Goal: Information Seeking & Learning: Learn about a topic

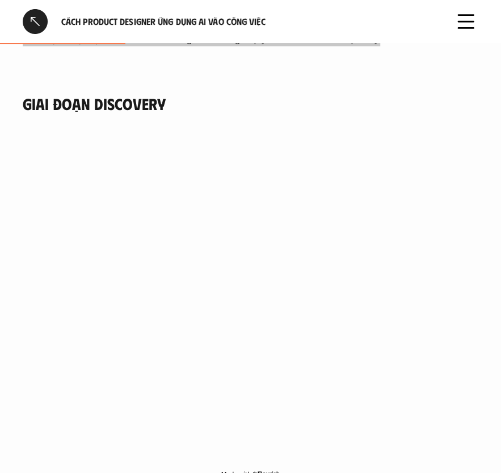
scroll to position [773, 0]
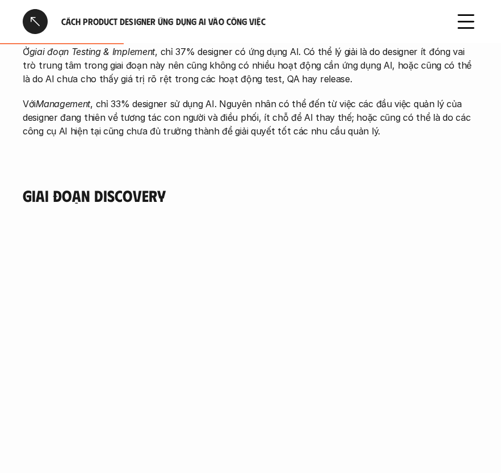
click at [170, 187] on h4 "Giai đoạn Discovery" at bounding box center [250, 194] width 455 height 19
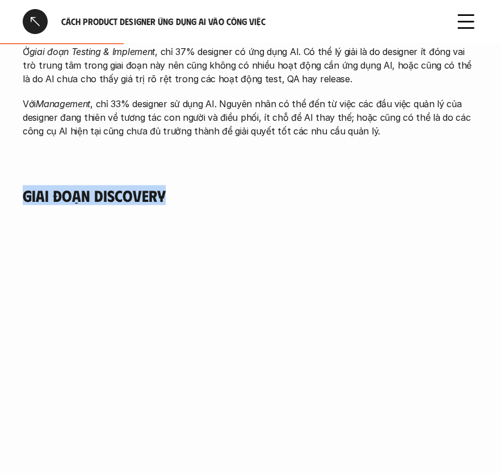
drag, startPoint x: 170, startPoint y: 191, endPoint x: 27, endPoint y: 191, distance: 143.5
click at [27, 191] on h4 "Giai đoạn Discovery" at bounding box center [250, 194] width 455 height 19
copy h4 "Giai đoạn Discovery"
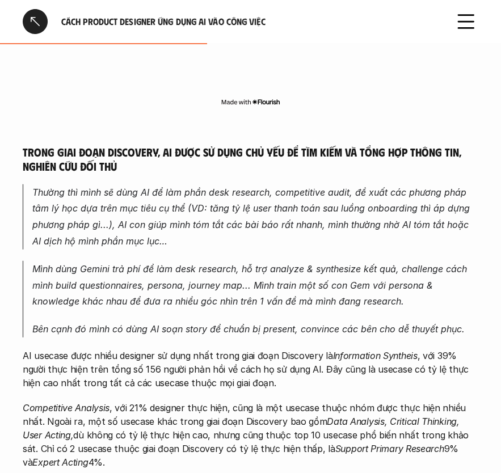
scroll to position [1288, 0]
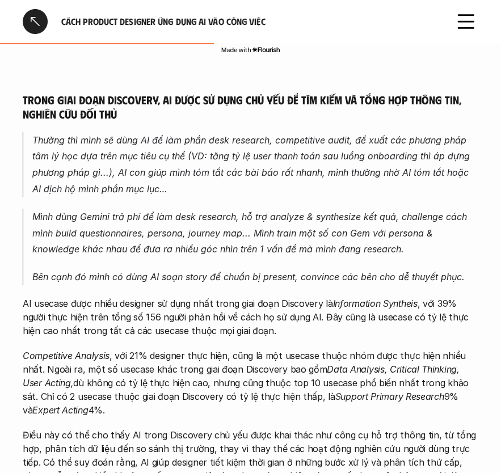
click at [23, 100] on h5 "Trong giai đoạn Discovery, AI được sử dụng chủ yếu để tìm kiếm và tổng hợp thôn…" at bounding box center [250, 106] width 455 height 28
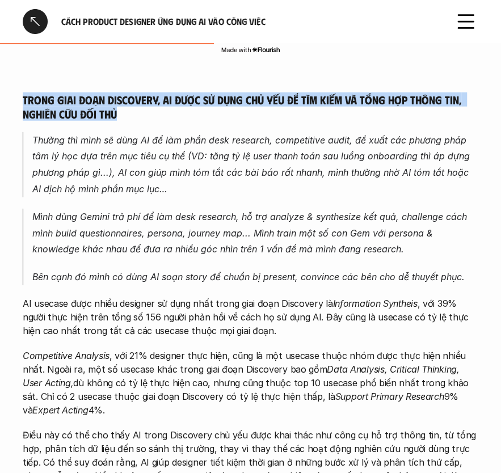
click at [23, 100] on h5 "Trong giai đoạn Discovery, AI được sử dụng chủ yếu để tìm kiếm và tổng hợp thôn…" at bounding box center [250, 106] width 455 height 28
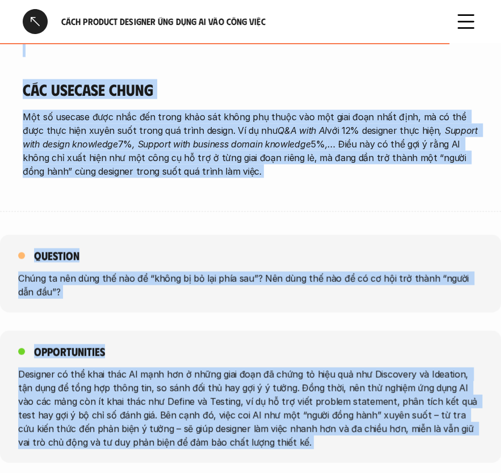
scroll to position [2731, 0]
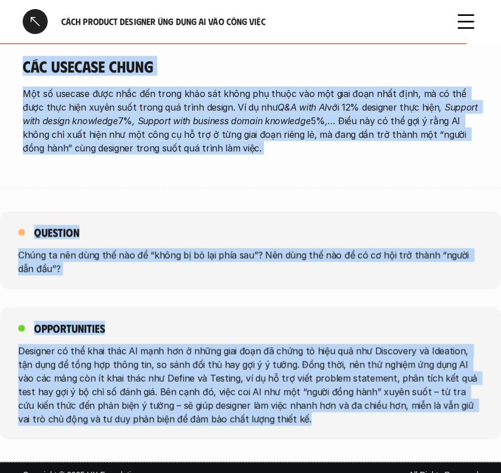
drag, startPoint x: 23, startPoint y: 99, endPoint x: 327, endPoint y: 409, distance: 434.2
copy div "Lorem ipsu dolo Sitametco, AD elit se doei tem inc ut lab etdo ma aliq eni admi…"
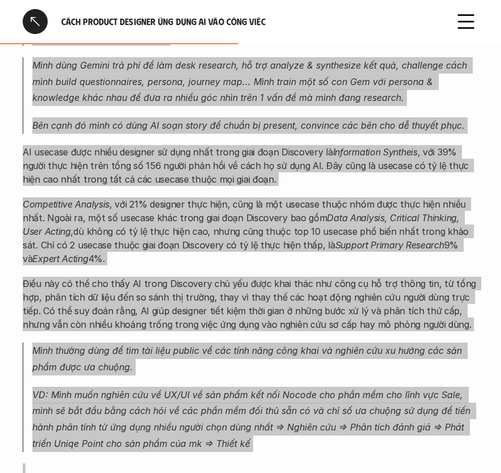
scroll to position [1442, 0]
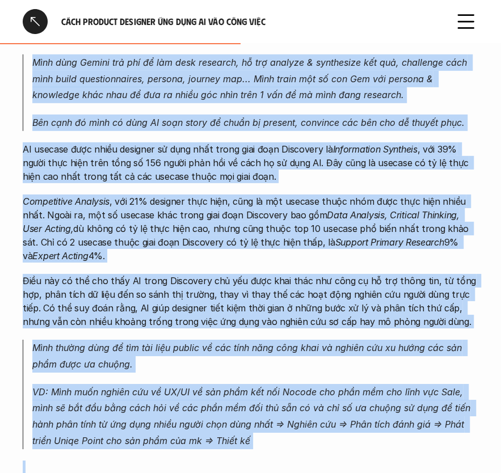
click at [116, 180] on p "AI usecase được nhiều designer sử dụng nhất trong giai đoạn Discovery là Inform…" at bounding box center [250, 162] width 455 height 41
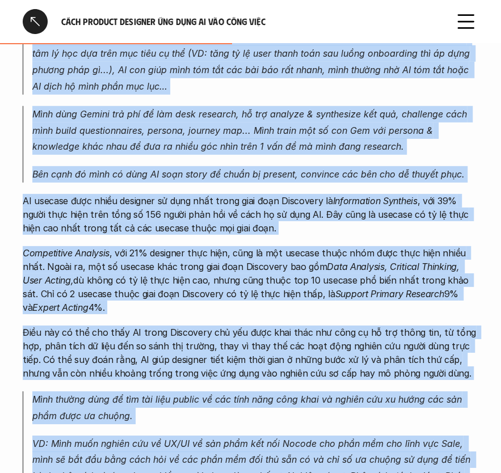
click at [313, 161] on blockquote "Mình dùng Gemini trả phí để làm desk research, hỗ trợ analyze & synthesize kết …" at bounding box center [250, 144] width 455 height 77
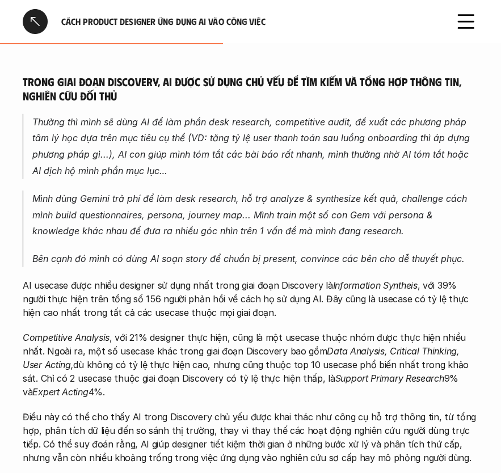
scroll to position [1288, 0]
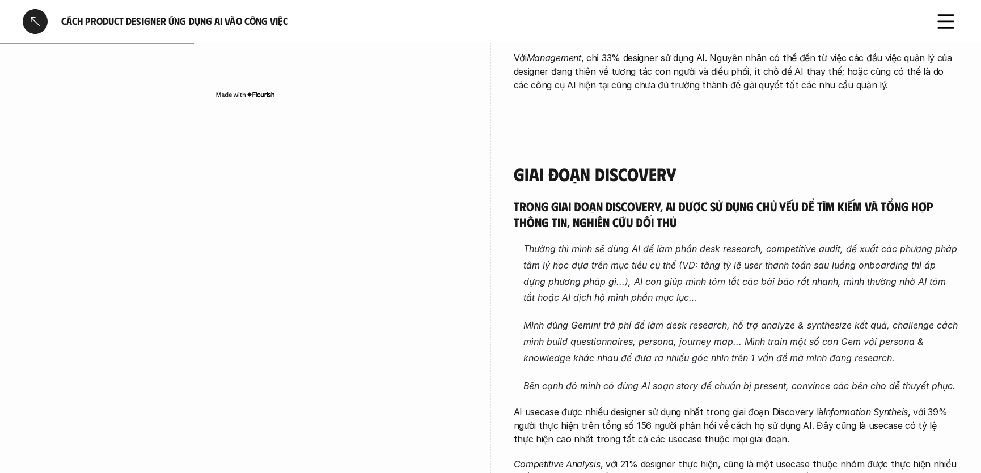
scroll to position [515, 0]
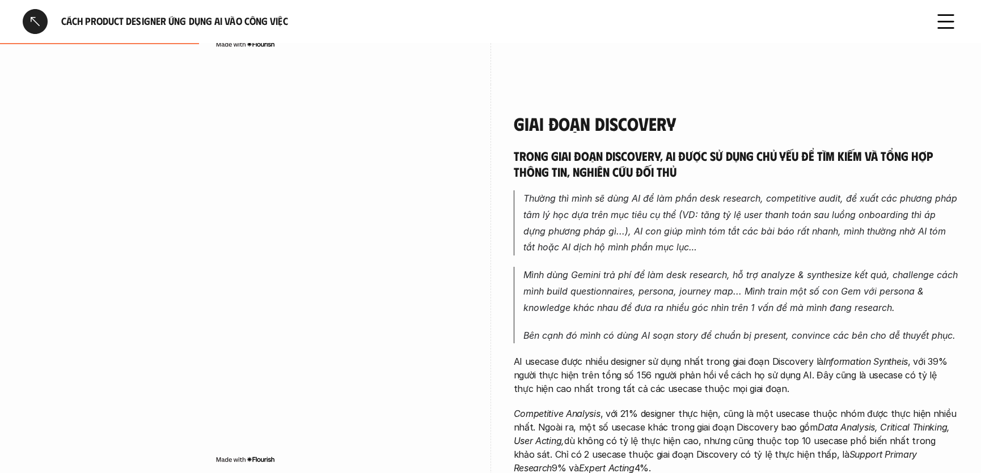
click at [500, 128] on h4 "Giai đoạn Discovery" at bounding box center [736, 124] width 445 height 22
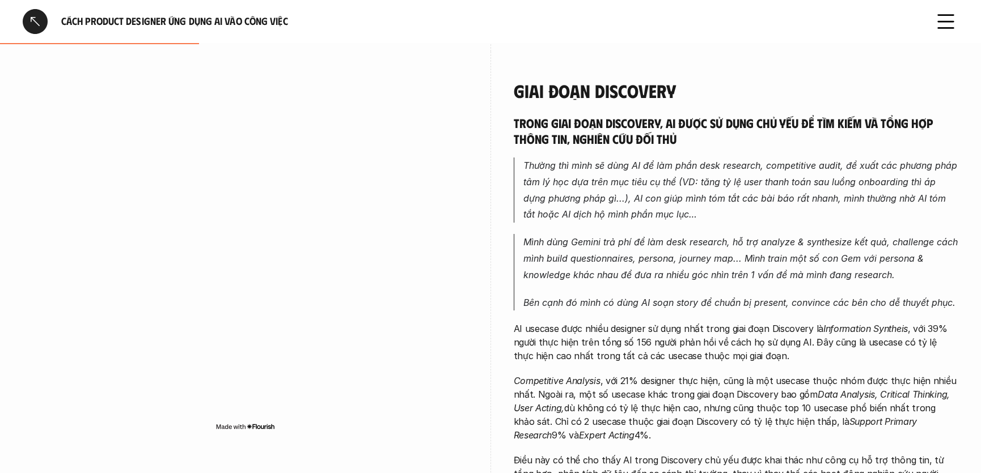
scroll to position [567, 0]
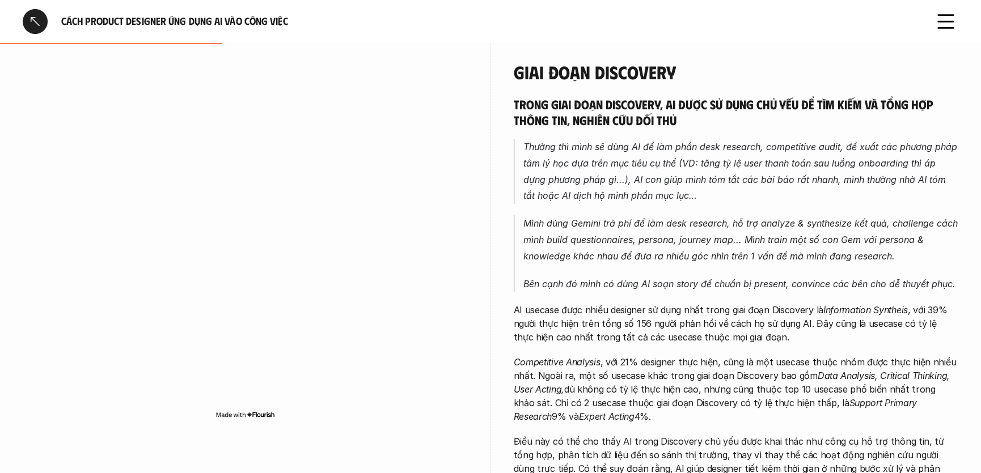
click at [500, 103] on h5 "Trong giai đoạn Discovery, AI được sử dụng chủ yếu để tìm kiếm và tổng hợp thôn…" at bounding box center [736, 111] width 445 height 31
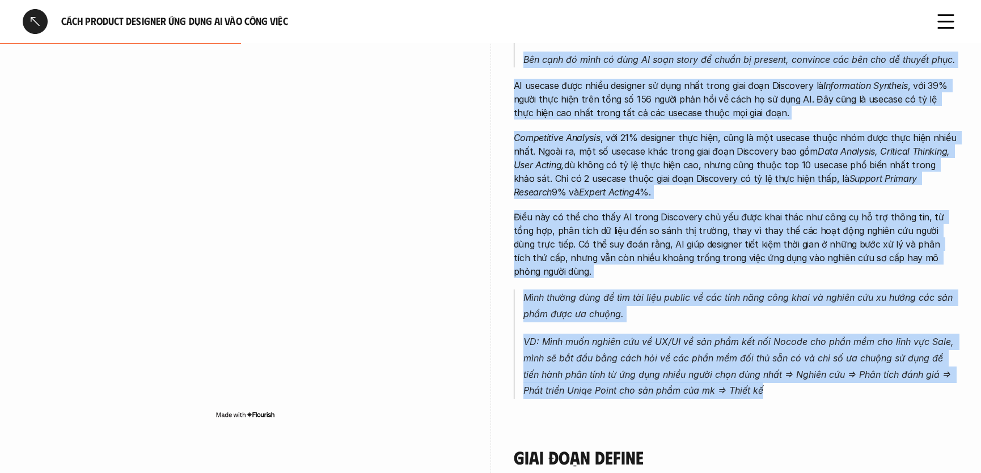
scroll to position [876, 0]
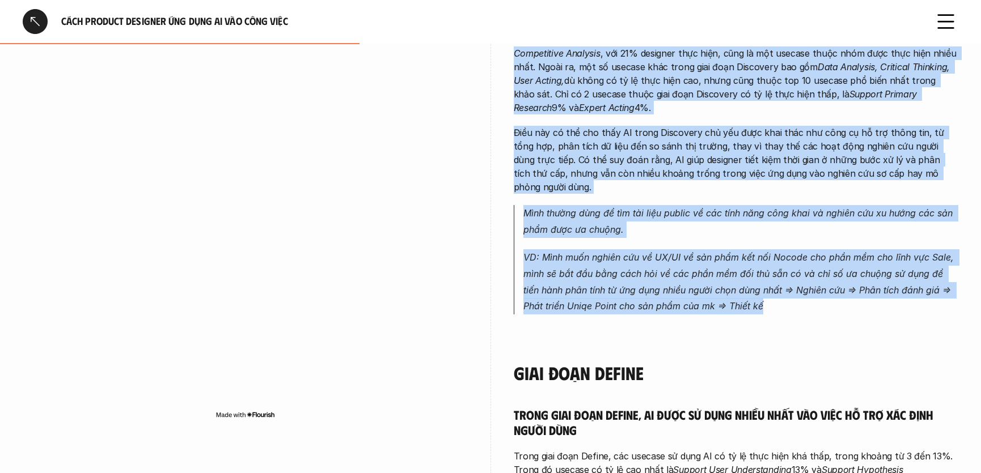
drag, startPoint x: 513, startPoint y: 101, endPoint x: 765, endPoint y: 305, distance: 324.5
copy div "Lorem ipsu dolo Sitametco, AD elit se doei tem inc ut lab etdo ma aliq eni admi…"
